Goal: Task Accomplishment & Management: Complete application form

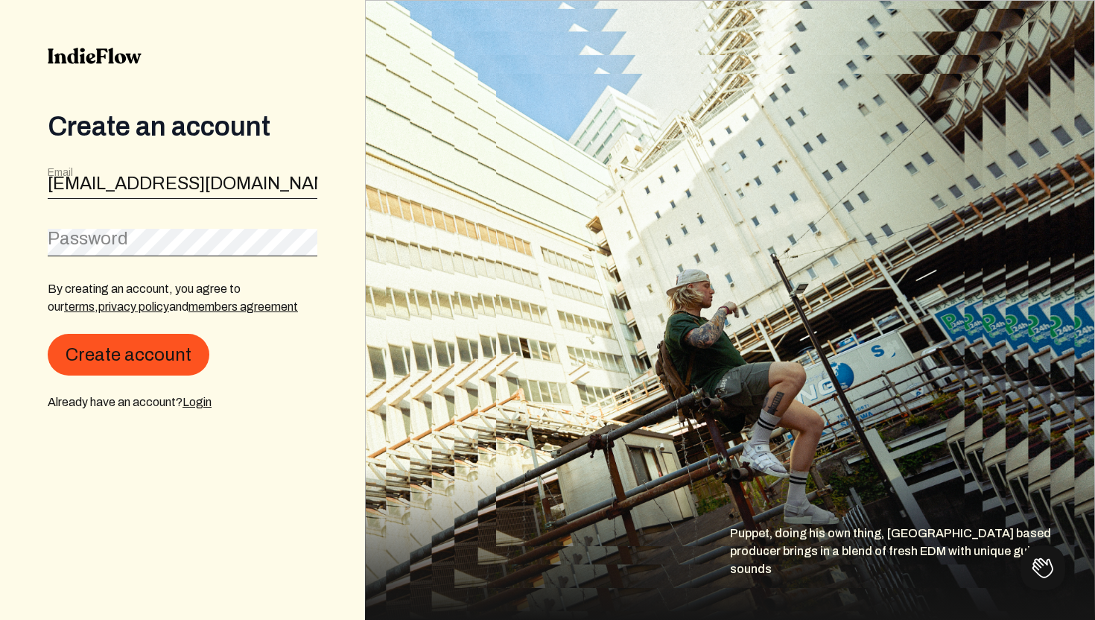
click at [98, 234] on label "Password" at bounding box center [88, 238] width 80 height 24
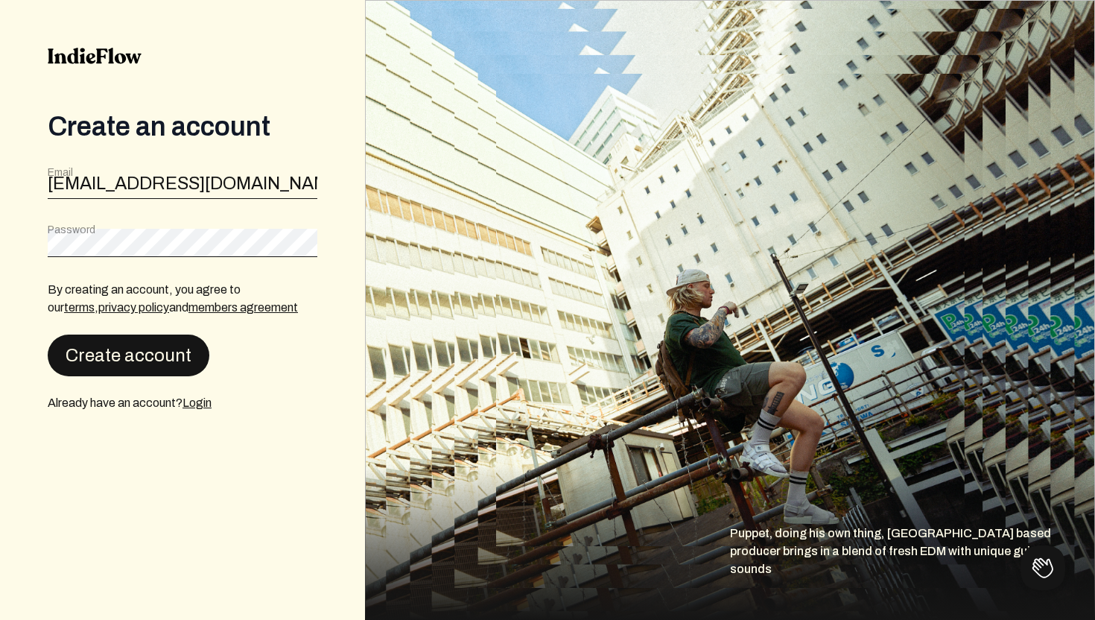
click at [104, 349] on button "Create account" at bounding box center [129, 355] width 162 height 42
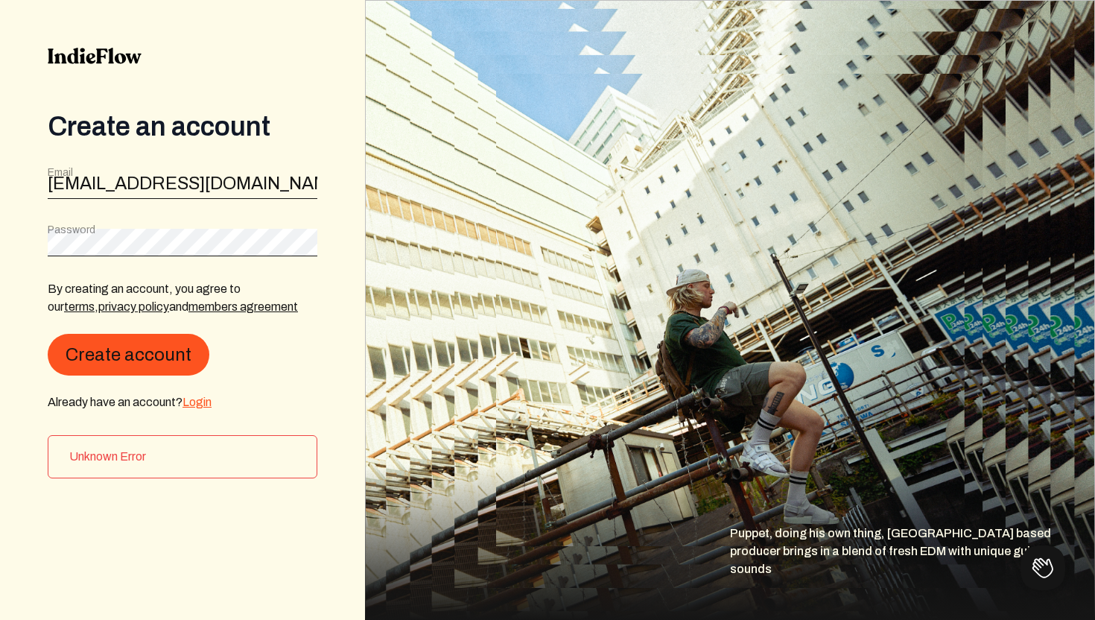
click at [204, 399] on link "Login" at bounding box center [196, 401] width 29 height 13
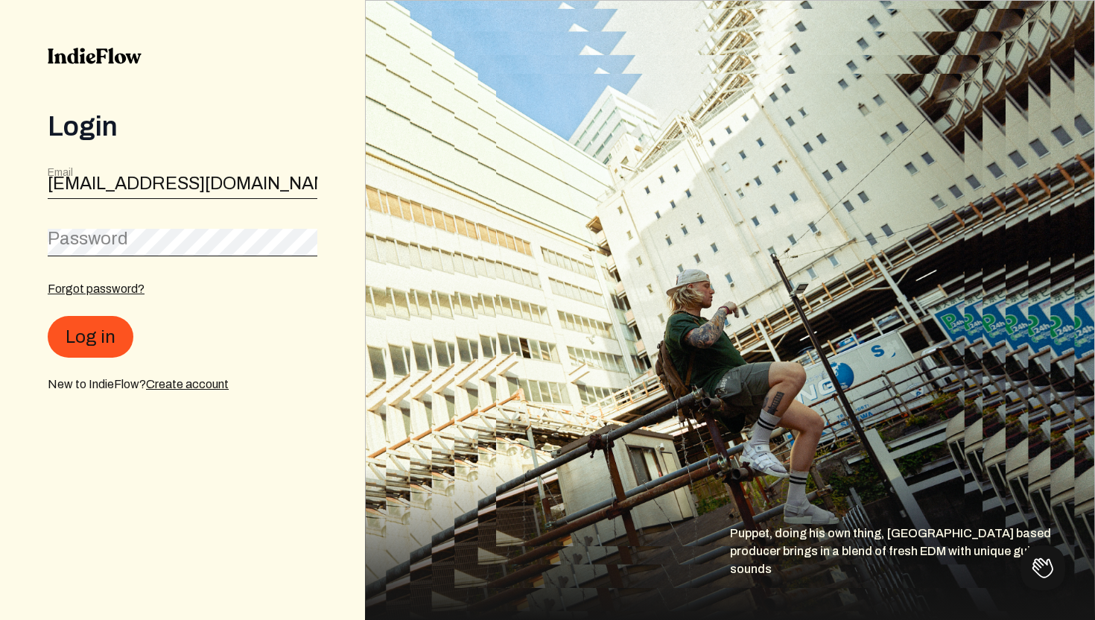
click at [92, 235] on label "Password" at bounding box center [88, 238] width 80 height 24
click at [48, 317] on button "Log in" at bounding box center [91, 338] width 86 height 42
